Goal: Communication & Community: Ask a question

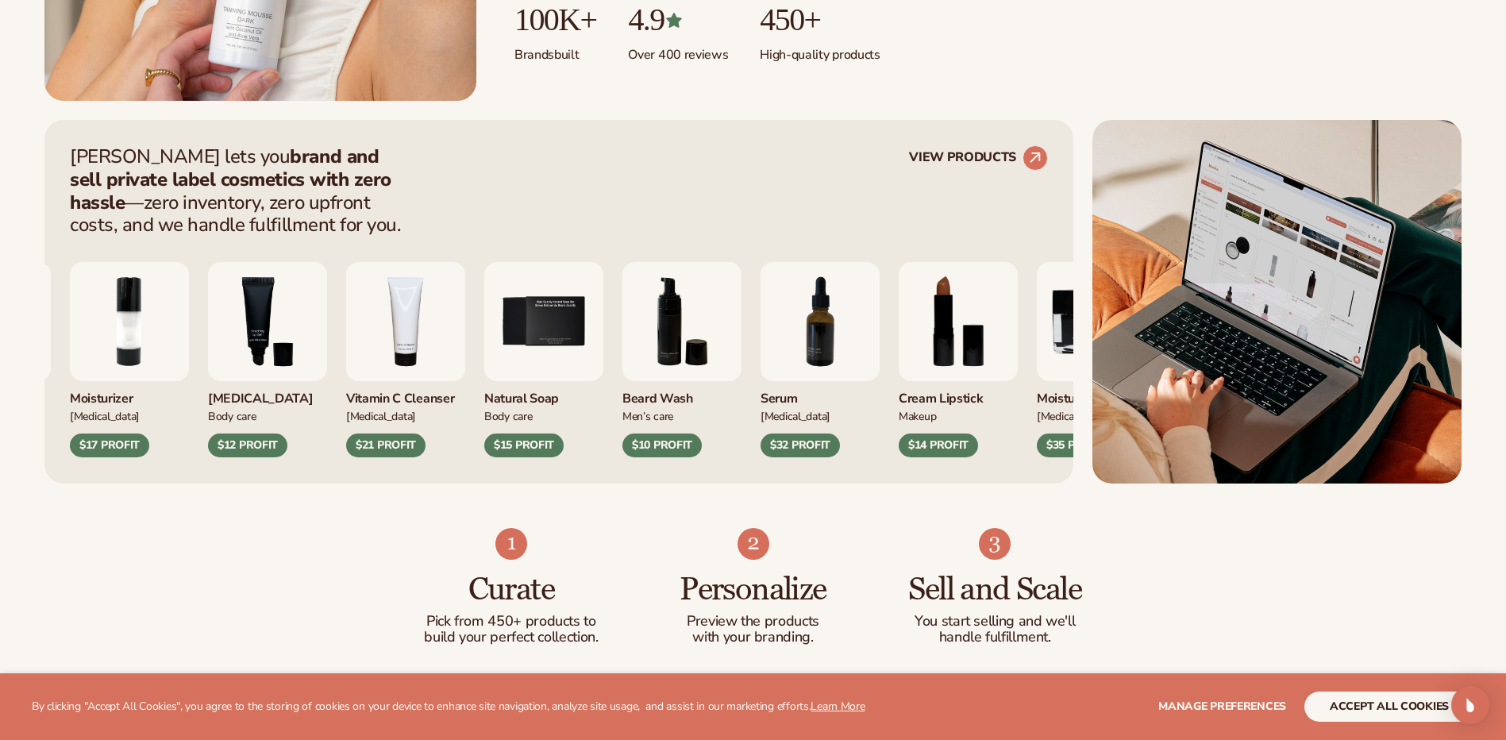
scroll to position [556, 0]
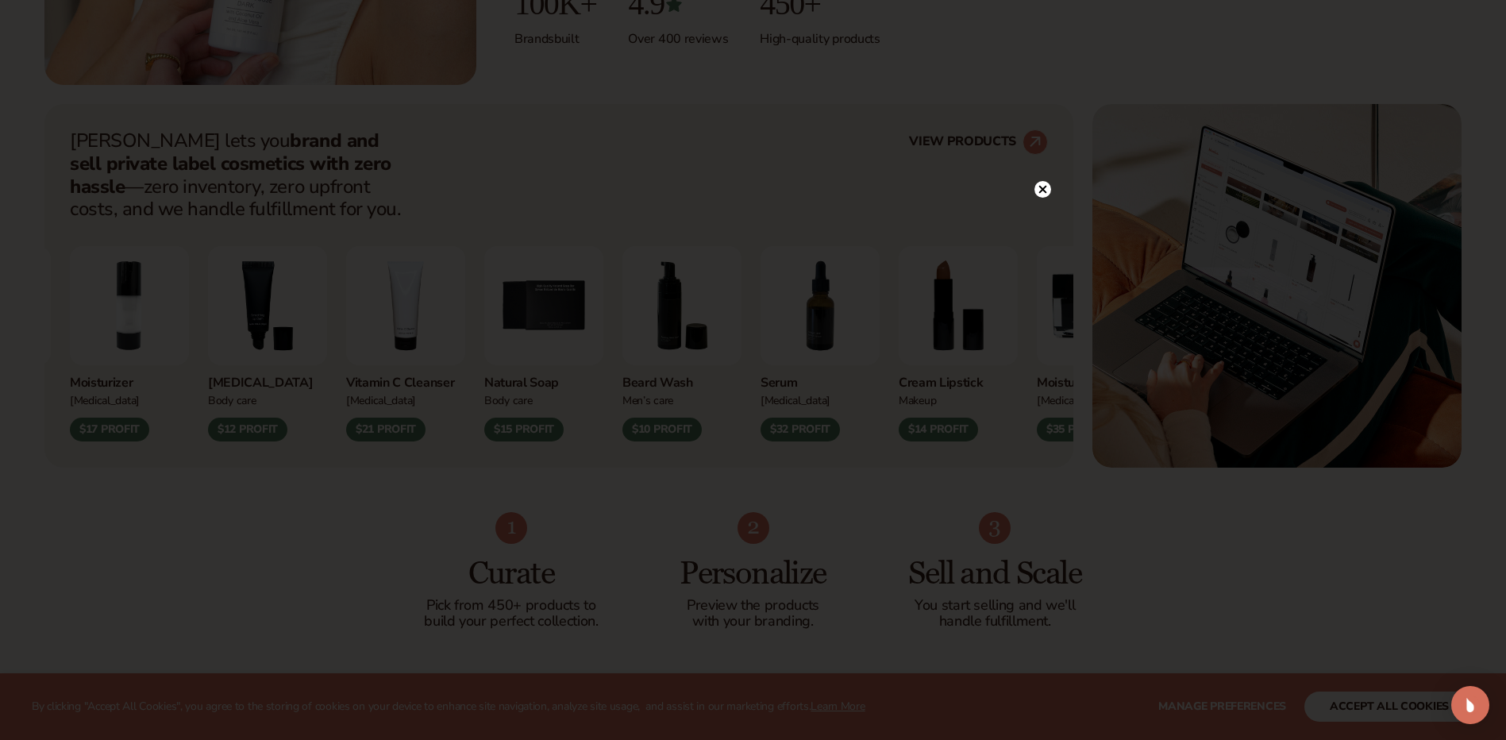
click at [1044, 184] on circle at bounding box center [1042, 189] width 17 height 17
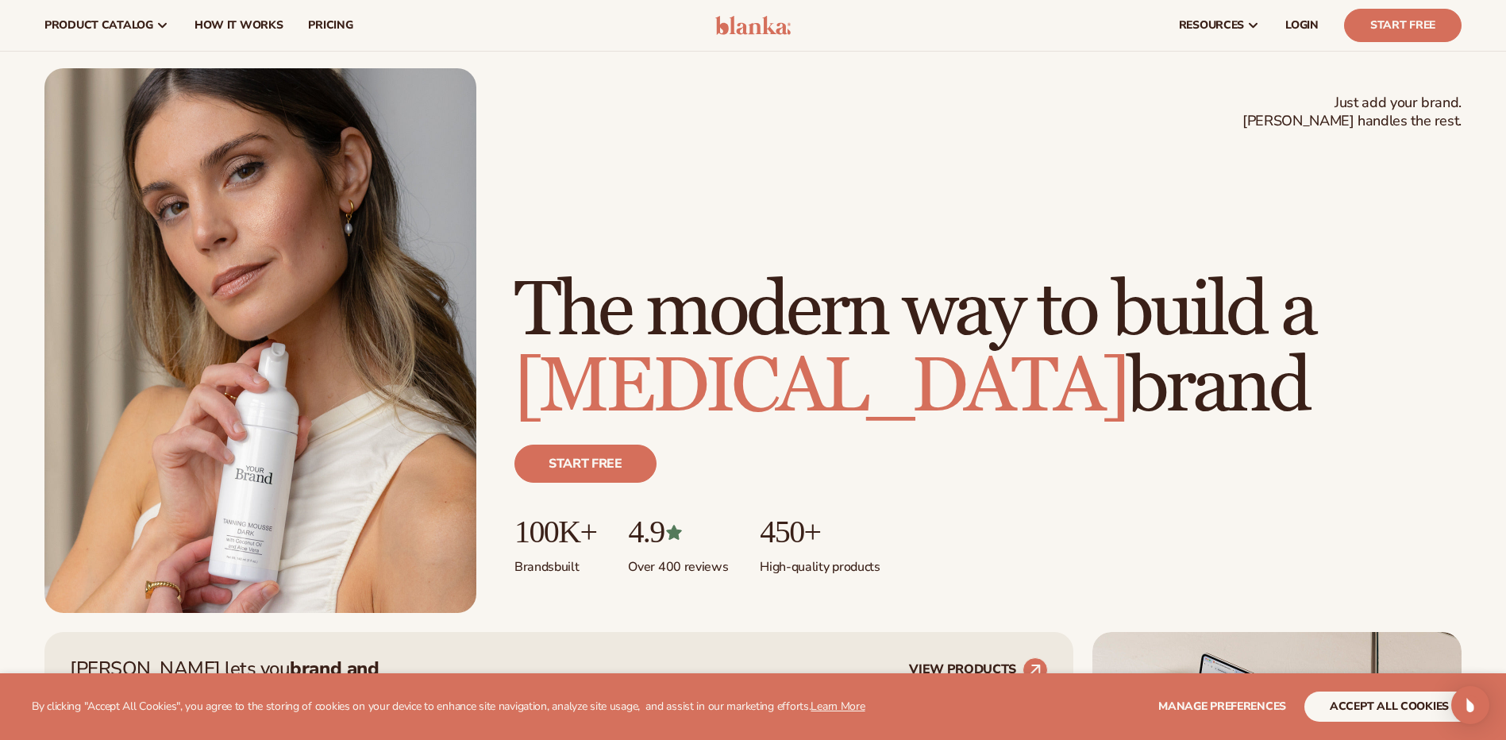
scroll to position [0, 0]
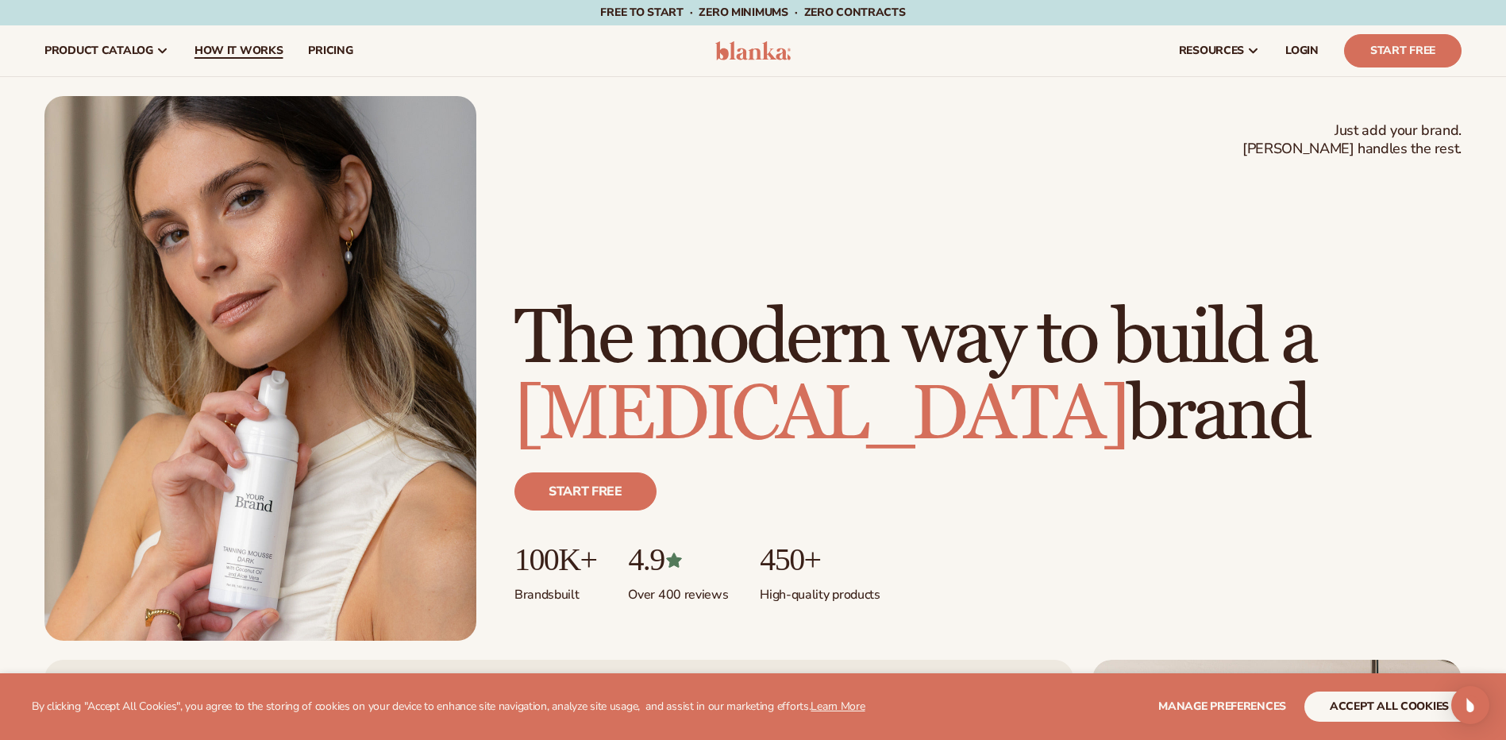
click at [228, 52] on span "How It Works" at bounding box center [239, 50] width 89 height 13
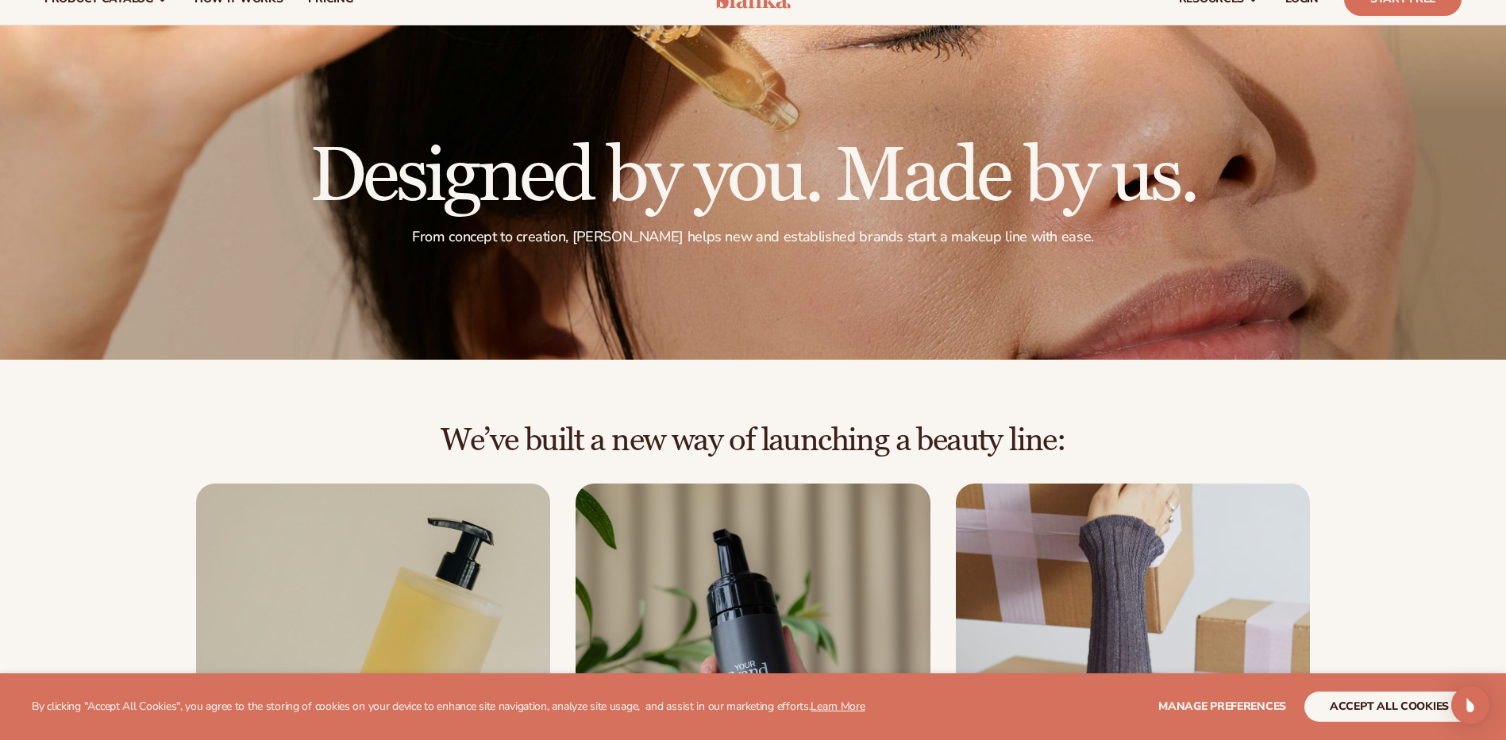
scroll to position [79, 0]
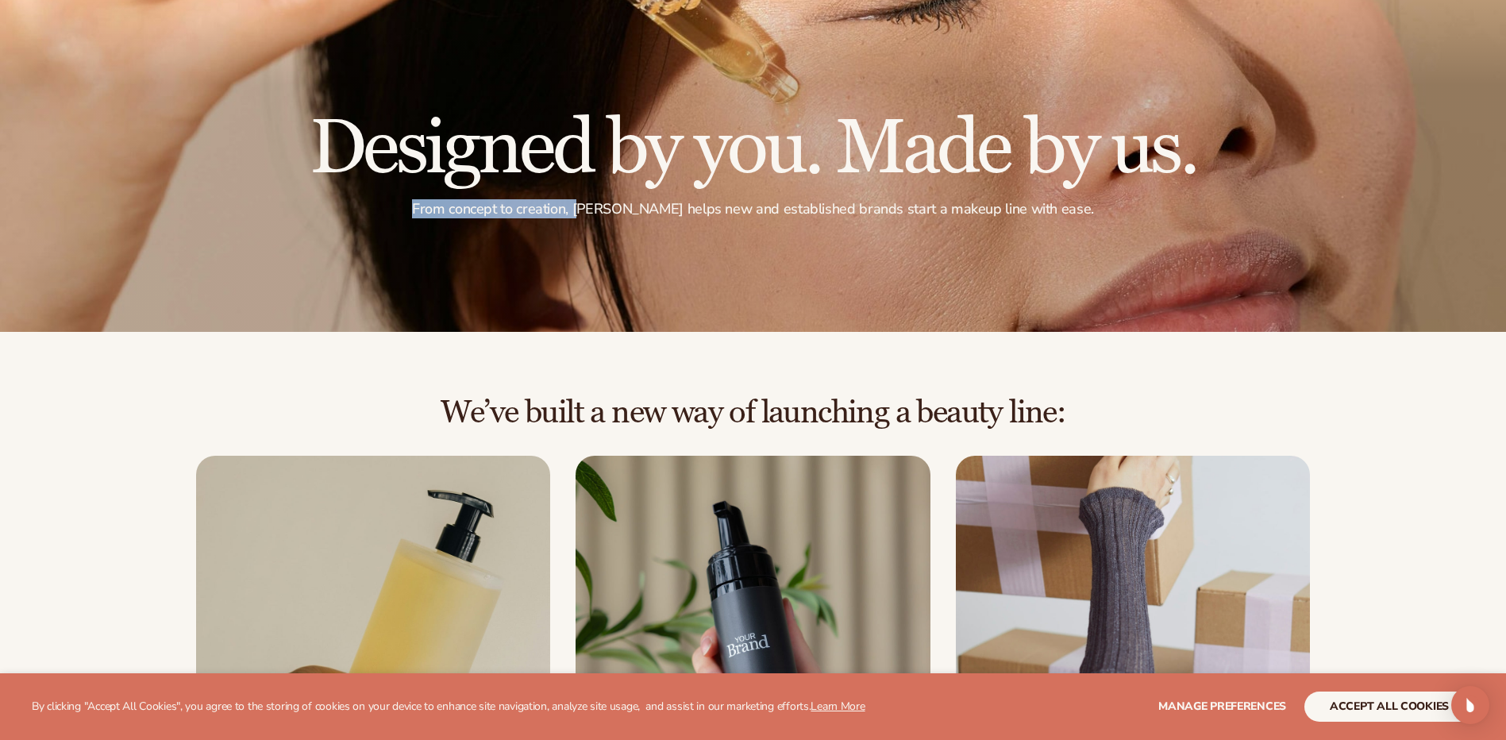
drag, startPoint x: 446, startPoint y: 206, endPoint x: 618, endPoint y: 211, distance: 171.6
click at [618, 211] on p "From concept to creation, Blanka helps new and established brands start a makeu…" at bounding box center [753, 209] width 887 height 18
click at [678, 368] on div "We’ve built a new way of launching a beauty line: Choose from 450+ private-labe…" at bounding box center [753, 649] width 1506 height 634
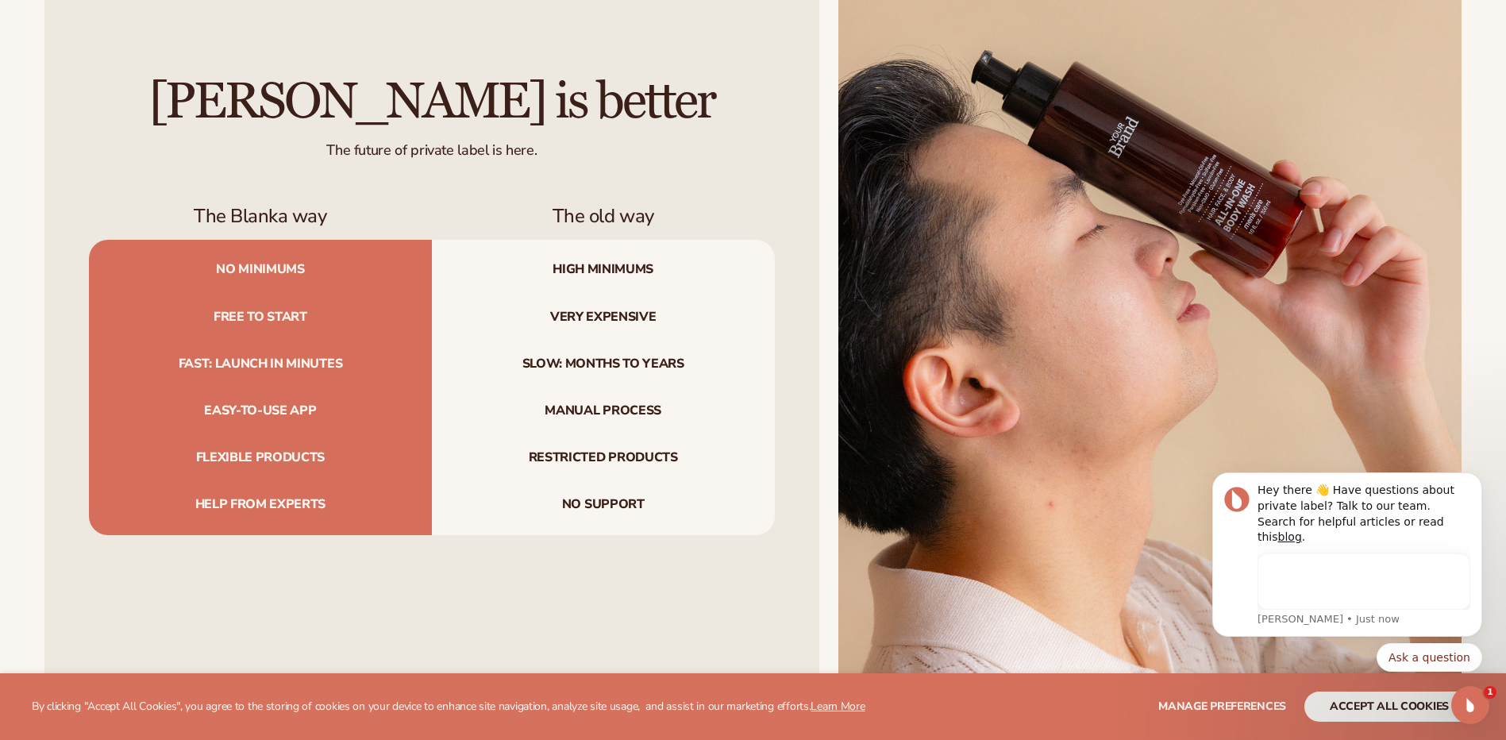
scroll to position [0, 0]
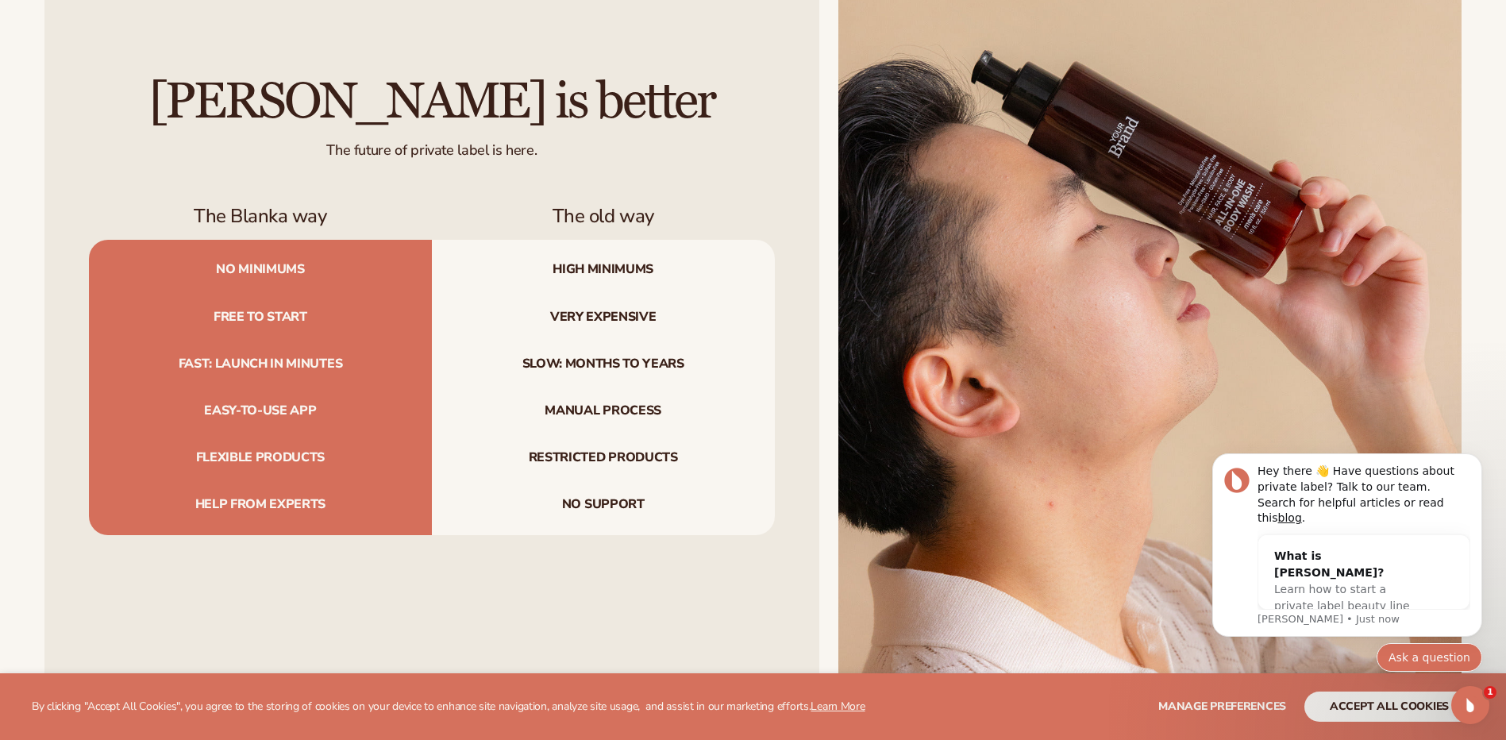
click at [1421, 652] on button "Ask a question" at bounding box center [1430, 657] width 106 height 29
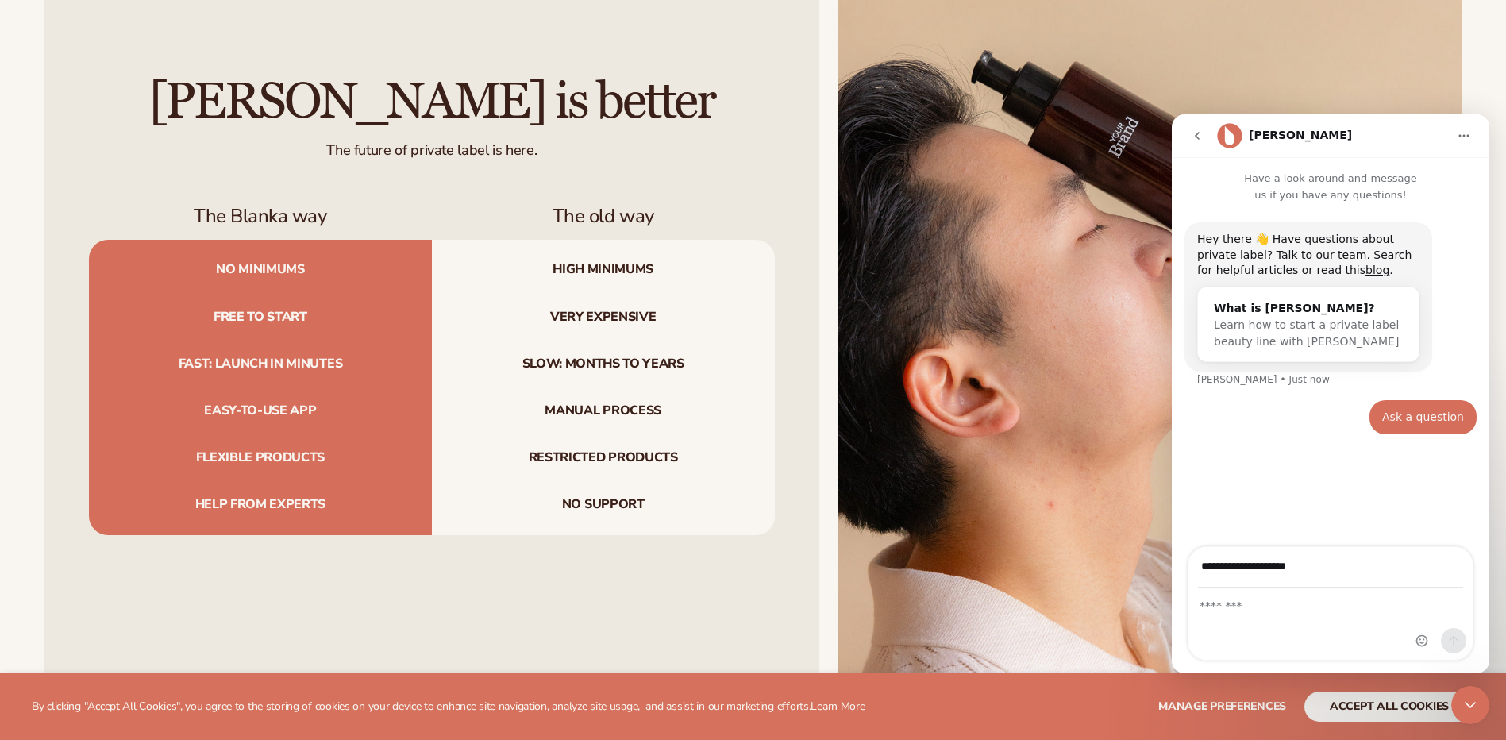
type input "**********"
type textarea "**********"
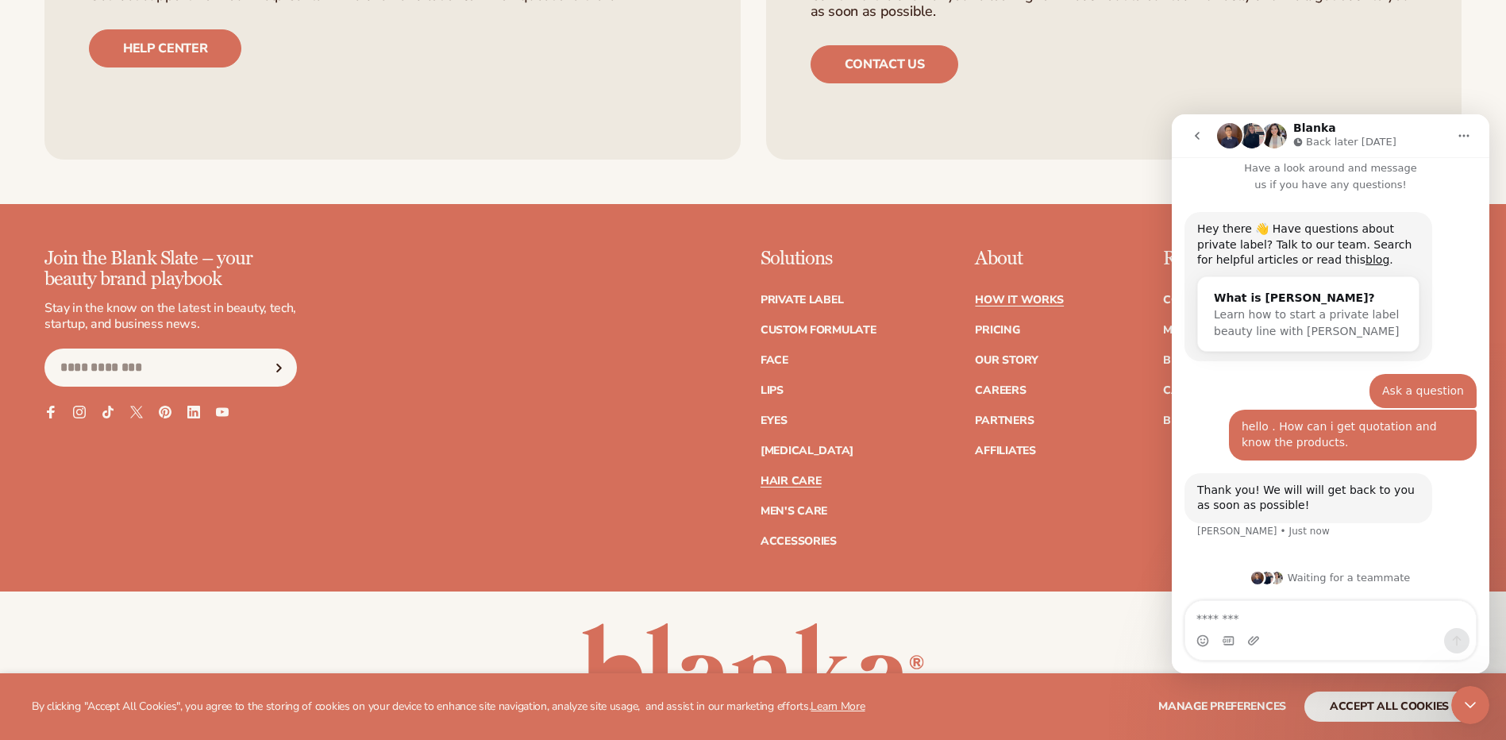
scroll to position [3903, 0]
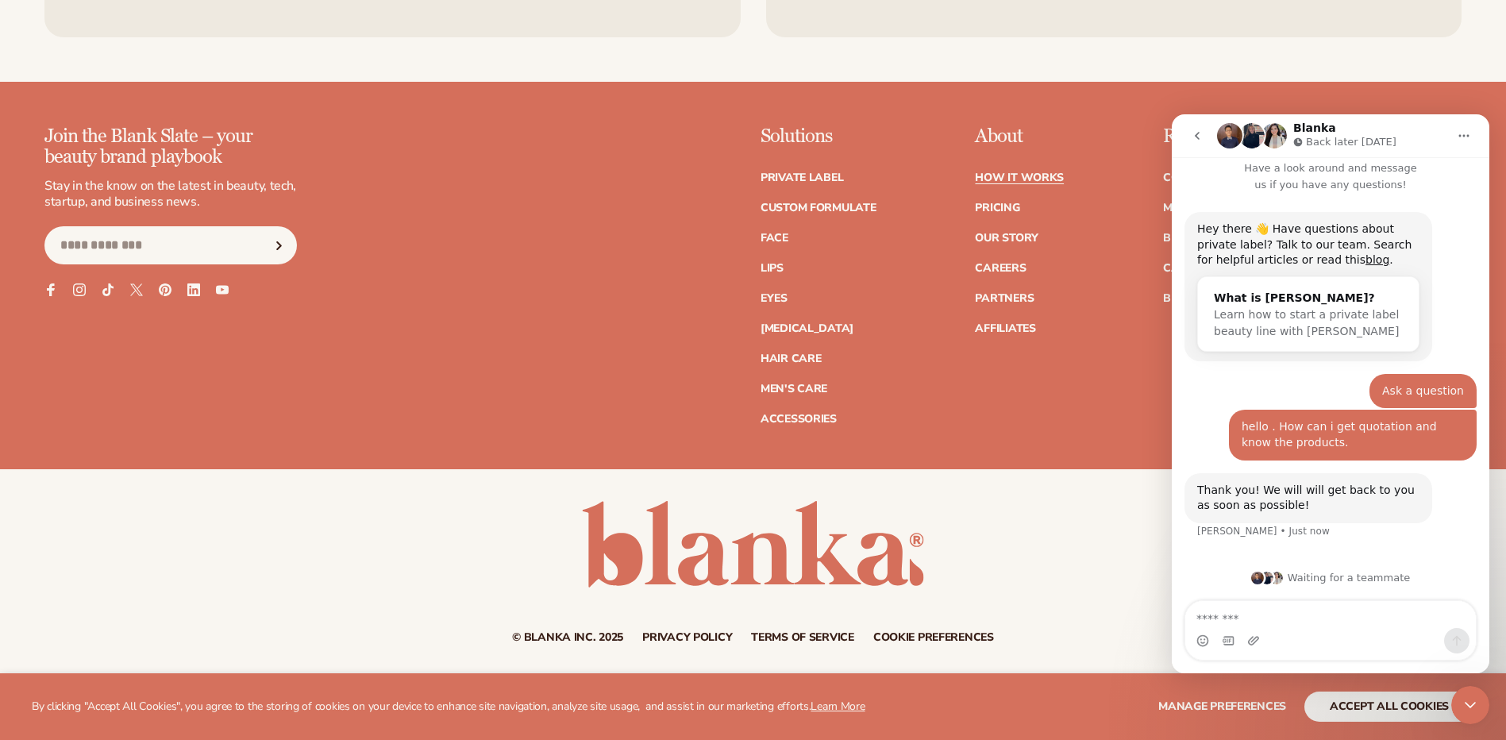
click at [1316, 617] on textarea "Message…" at bounding box center [1330, 614] width 291 height 27
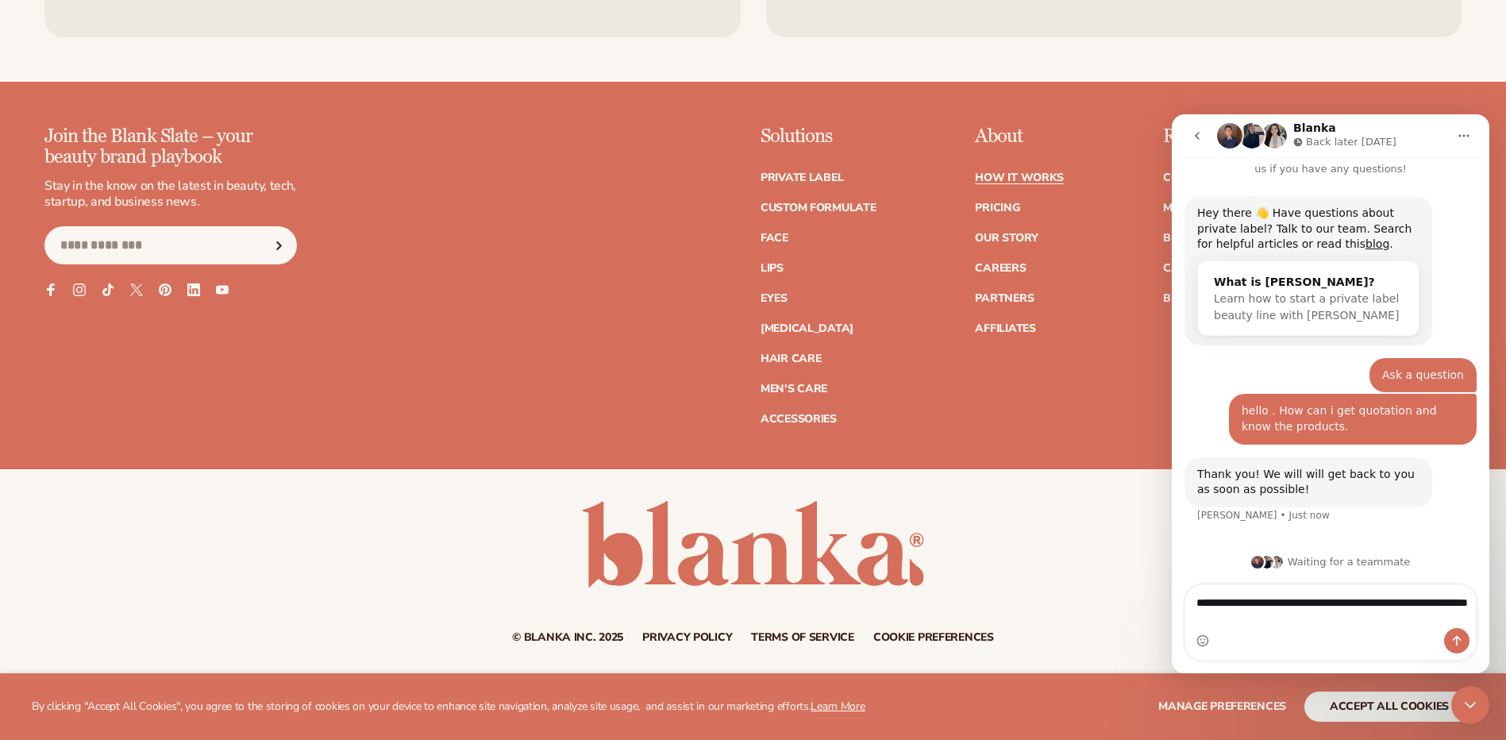
type textarea "**********"
click at [1453, 641] on icon "Send a message…" at bounding box center [1457, 640] width 13 height 13
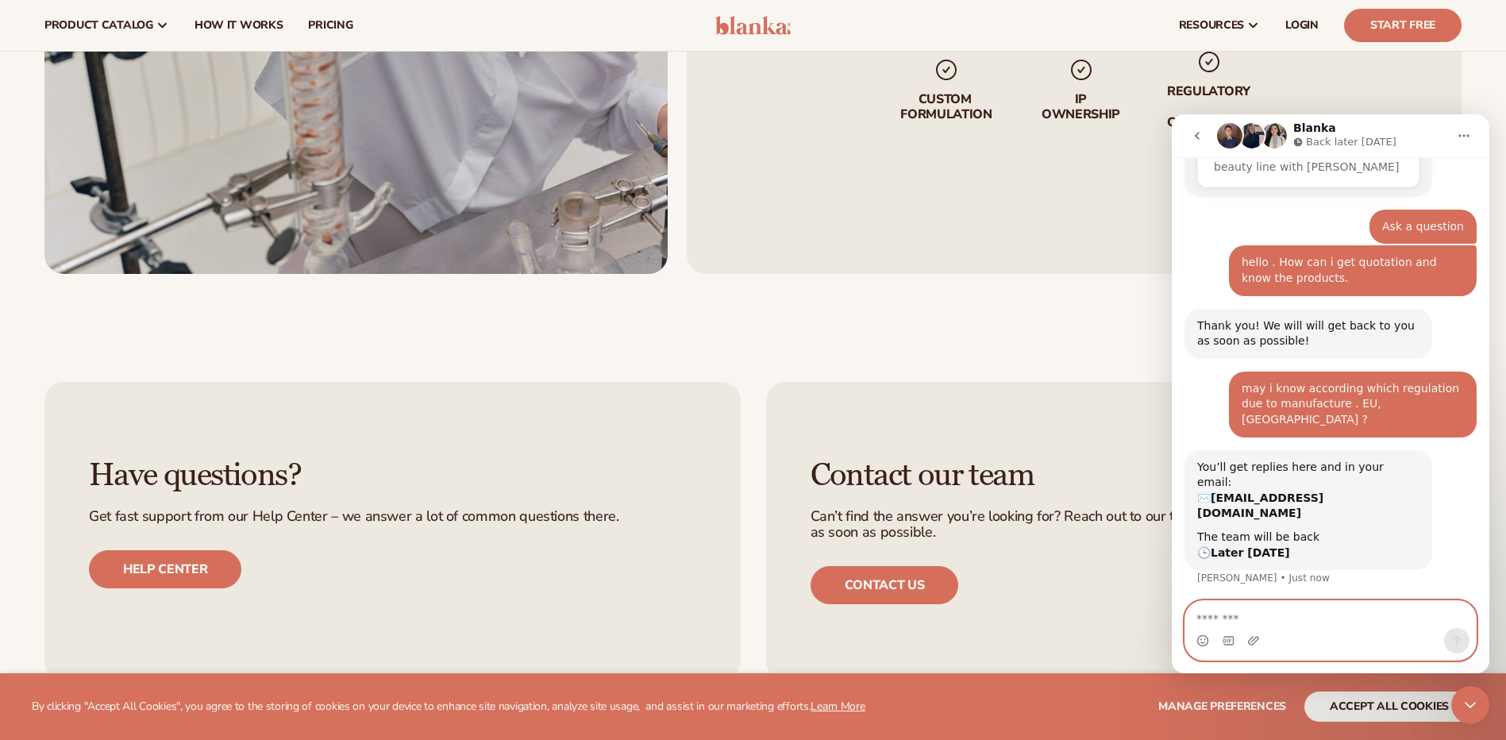
scroll to position [3109, 0]
